Goal: Navigation & Orientation: Go to known website

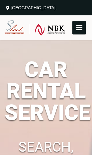
click at [84, 16] on header "Home About Us Our cars Blogs Terms & Conditions Contact Home About Us Our cars …" at bounding box center [46, 27] width 92 height 25
click at [82, 25] on icon at bounding box center [79, 27] width 11 height 7
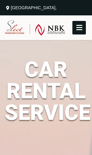
click at [18, 26] on img at bounding box center [35, 27] width 61 height 15
click at [83, 26] on icon at bounding box center [79, 27] width 11 height 7
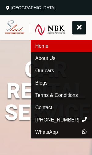
click at [19, 33] on img at bounding box center [35, 27] width 61 height 15
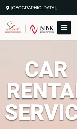
click at [13, 6] on div "[GEOGRAPHIC_DATA], [PERSON_NAME] Bldh" at bounding box center [39, 15] width 68 height 31
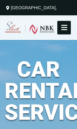
click at [15, 9] on div "[GEOGRAPHIC_DATA], [PERSON_NAME] Bldh" at bounding box center [39, 15] width 68 height 31
click at [7, 8] on icon at bounding box center [8, 8] width 6 height 4
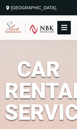
click at [18, 26] on img at bounding box center [30, 28] width 50 height 13
click at [38, 27] on img at bounding box center [30, 28] width 50 height 13
